Goal: Navigation & Orientation: Find specific page/section

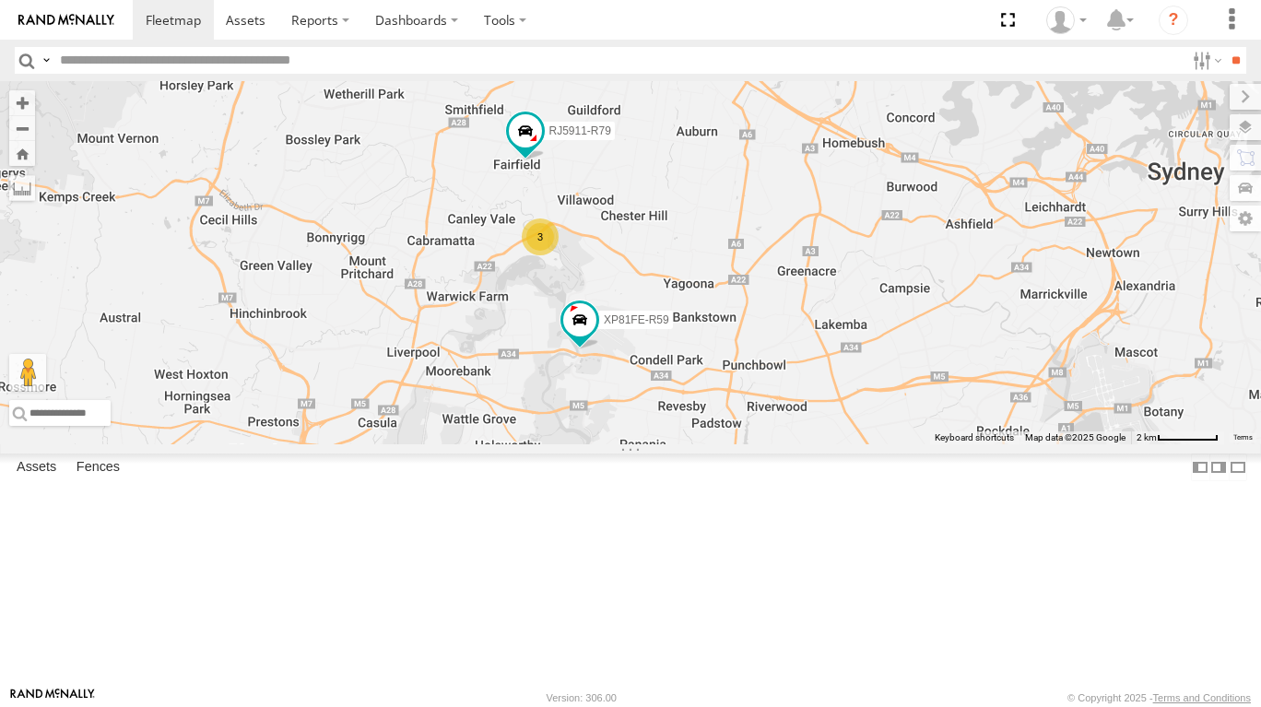
click at [1247, 129] on label at bounding box center [1245, 127] width 31 height 26
click at [0, 0] on span "Basemaps" at bounding box center [0, 0] width 0 height 0
click at [0, 0] on span "Satellite + Roadmap" at bounding box center [0, 0] width 0 height 0
click at [0, 0] on span "Overlays" at bounding box center [0, 0] width 0 height 0
click at [0, 0] on span "Traffic" at bounding box center [0, 0] width 0 height 0
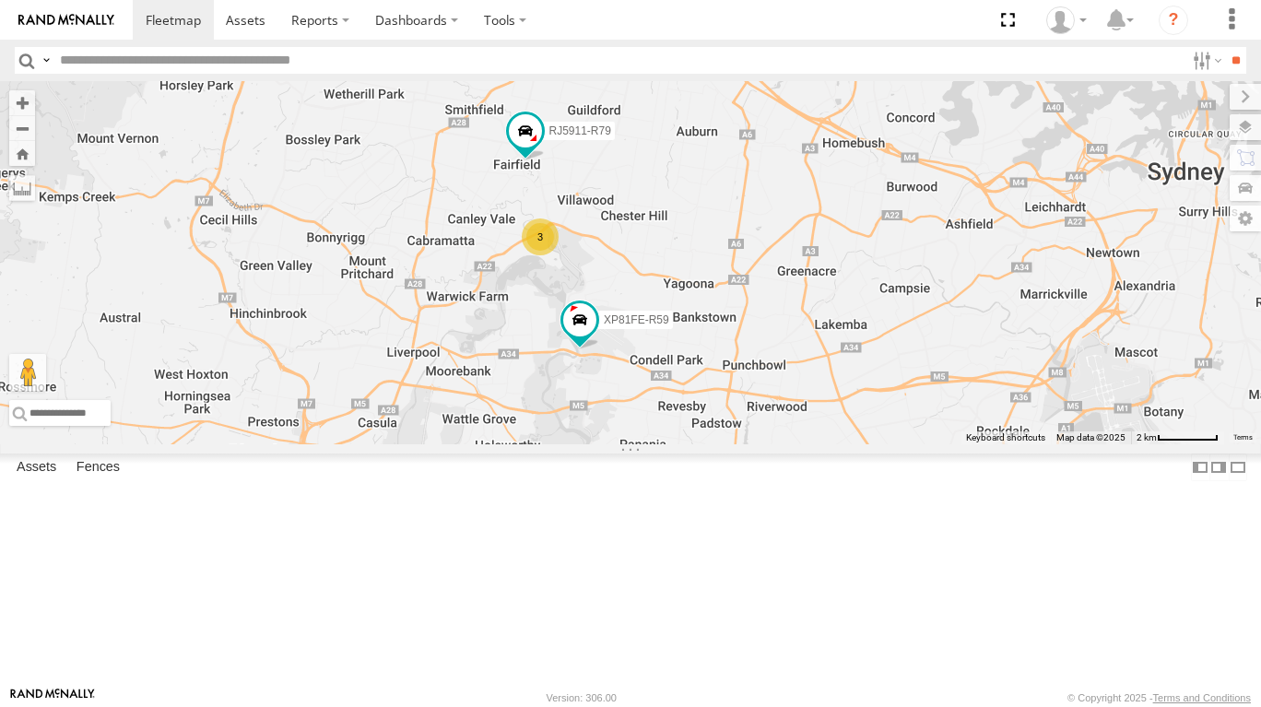
click at [1230, 99] on label at bounding box center [1245, 97] width 31 height 26
